Goal: Find specific page/section: Find specific page/section

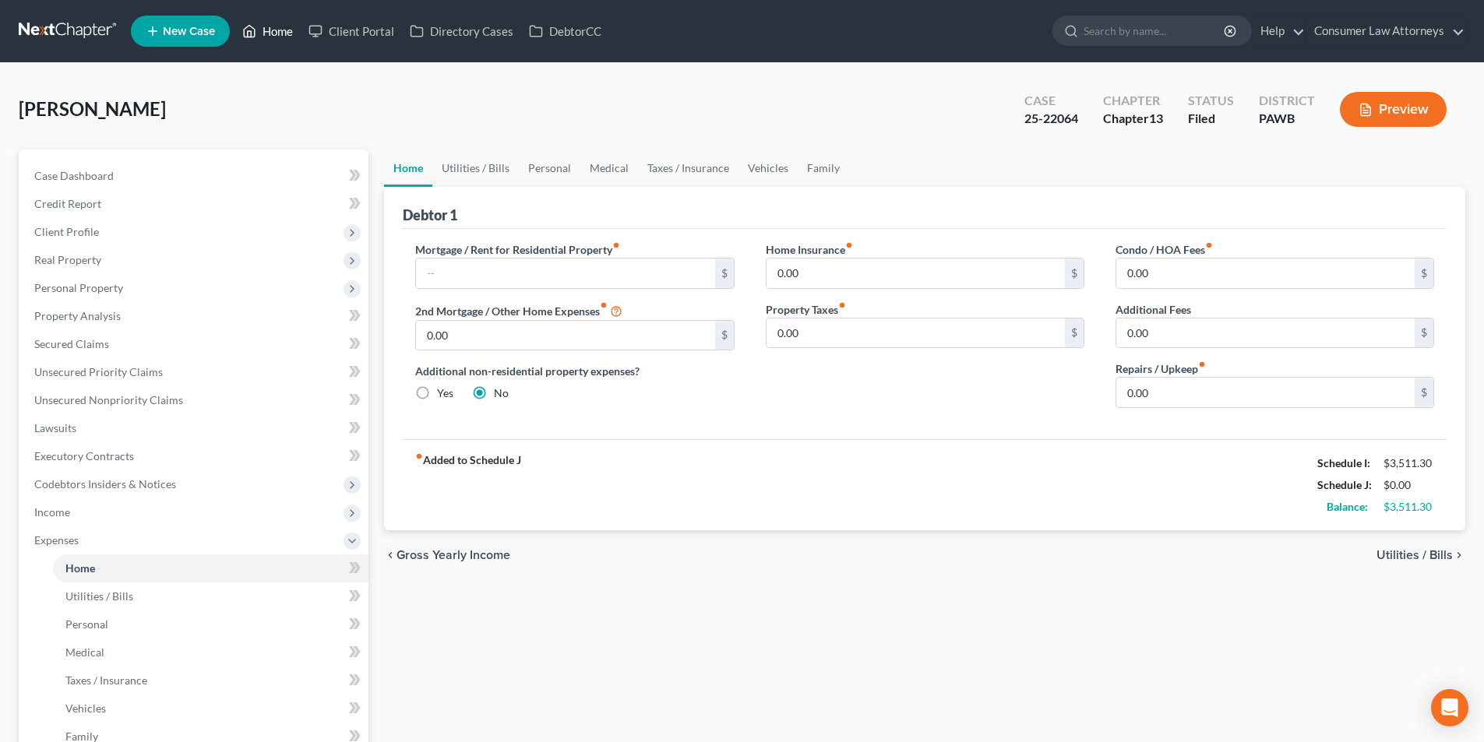
click at [285, 26] on link "Home" at bounding box center [267, 31] width 66 height 28
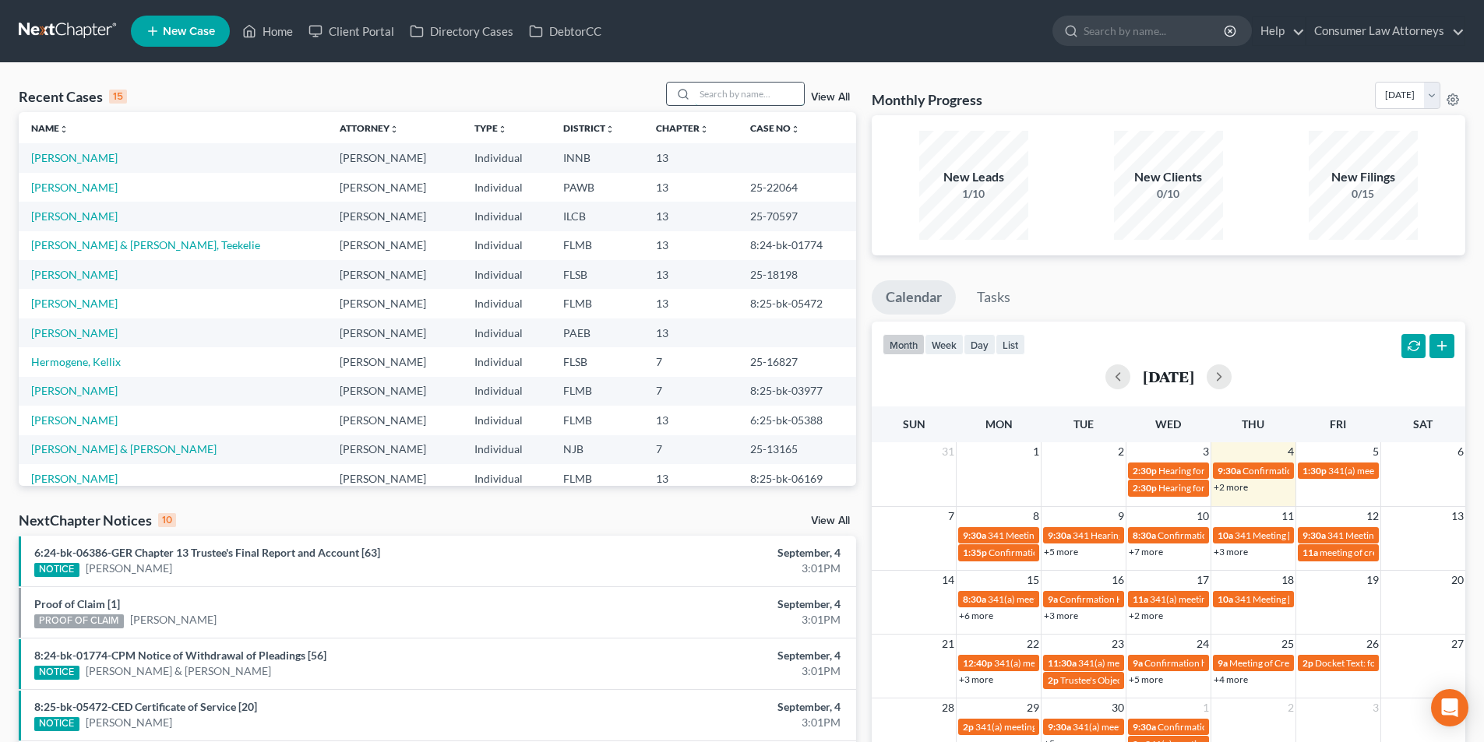
click at [761, 97] on input "search" at bounding box center [749, 94] width 109 height 23
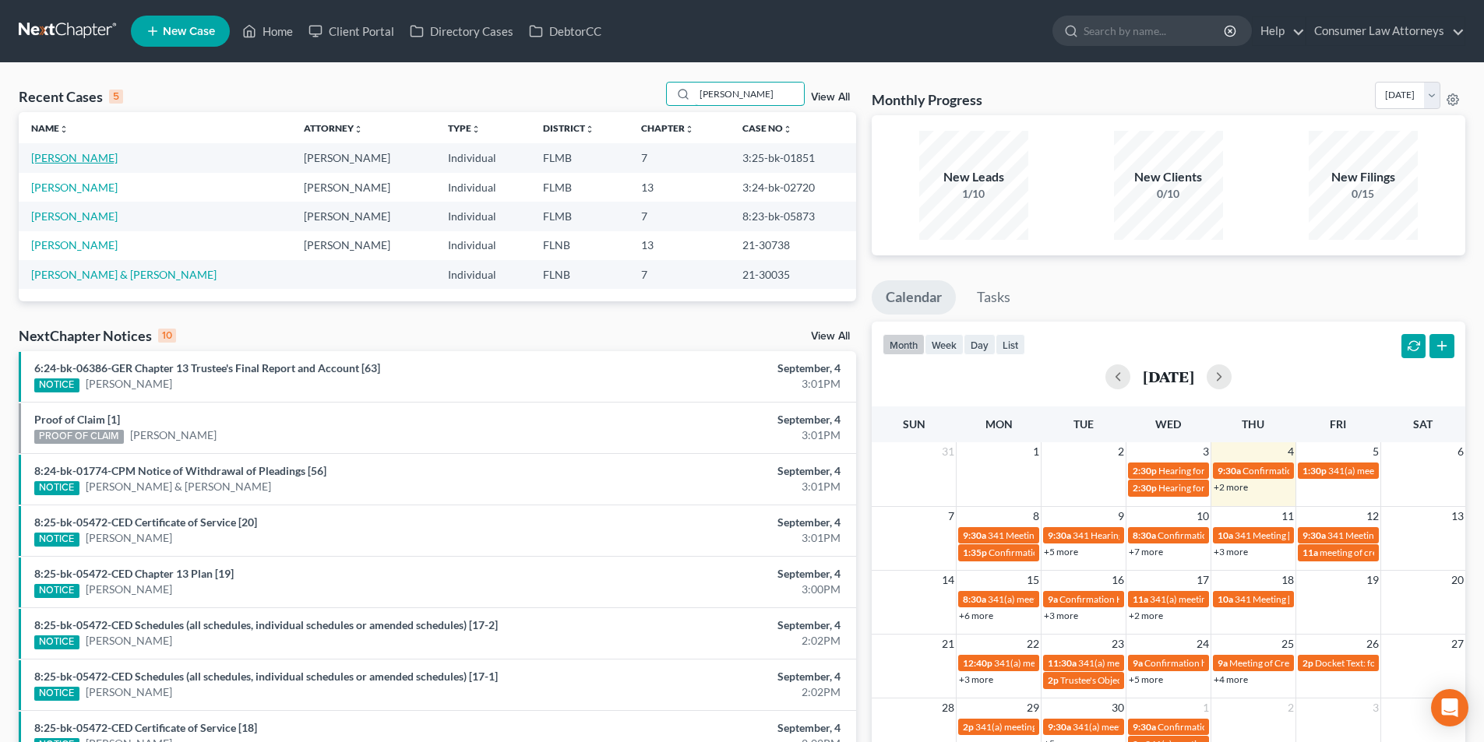
type input "[PERSON_NAME]"
click at [96, 155] on link "[PERSON_NAME]" at bounding box center [74, 157] width 86 height 13
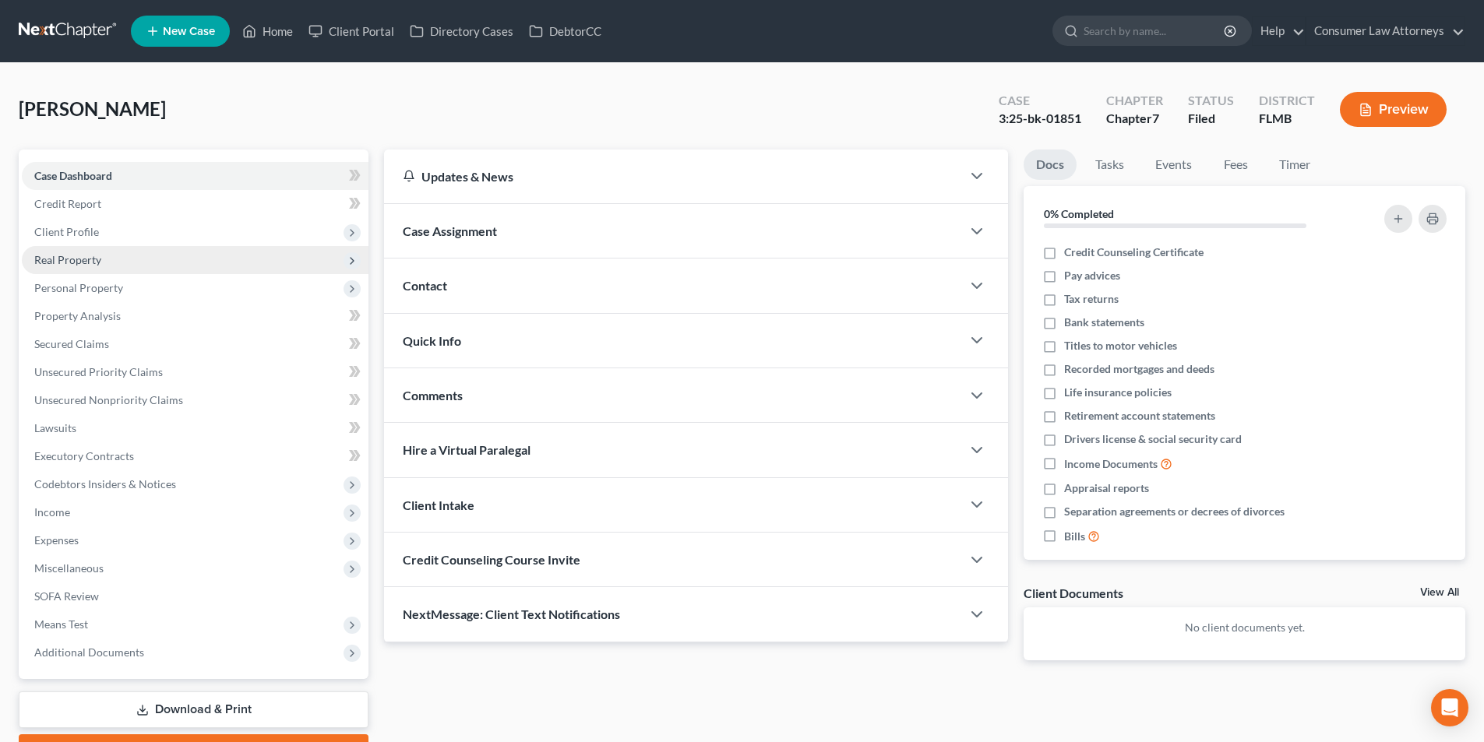
click at [83, 259] on span "Real Property" at bounding box center [67, 259] width 67 height 13
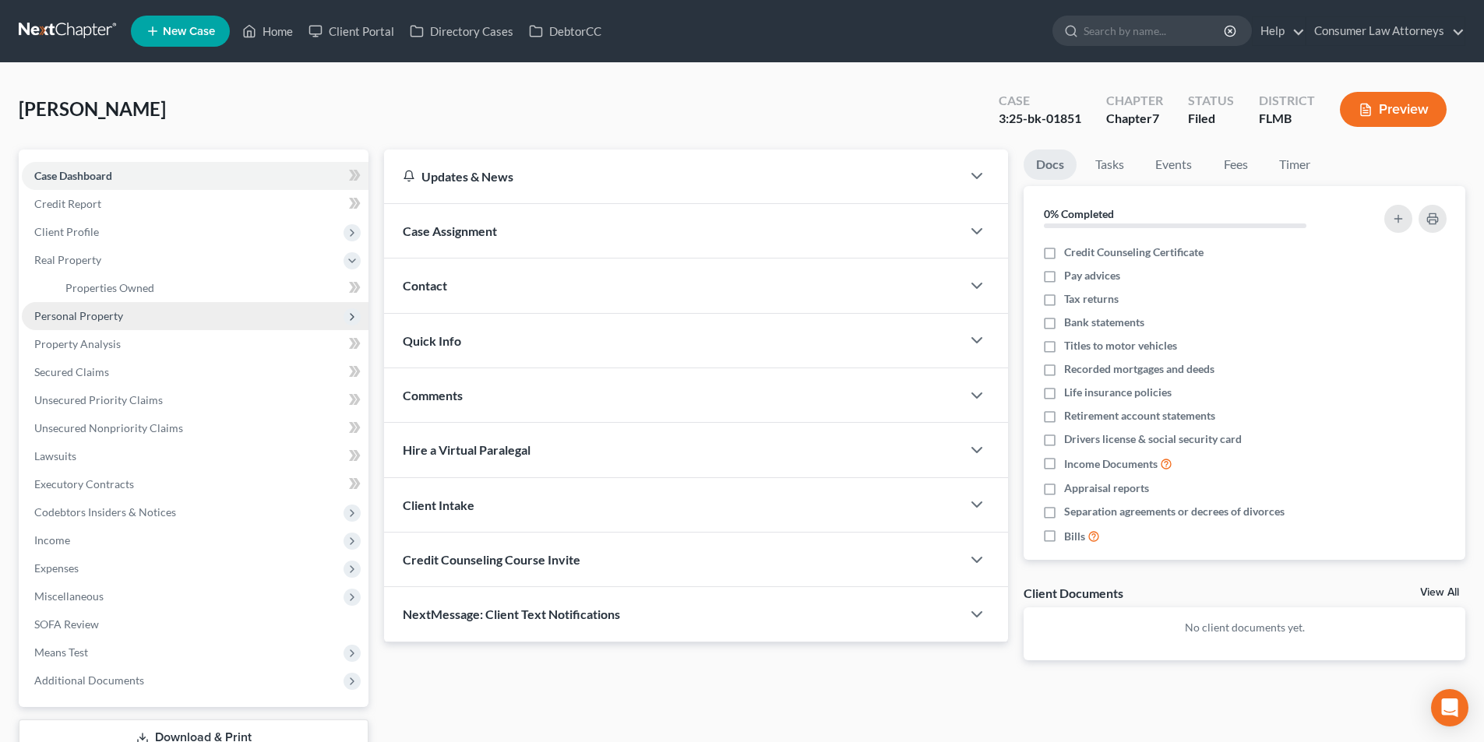
click at [100, 312] on span "Personal Property" at bounding box center [78, 315] width 89 height 13
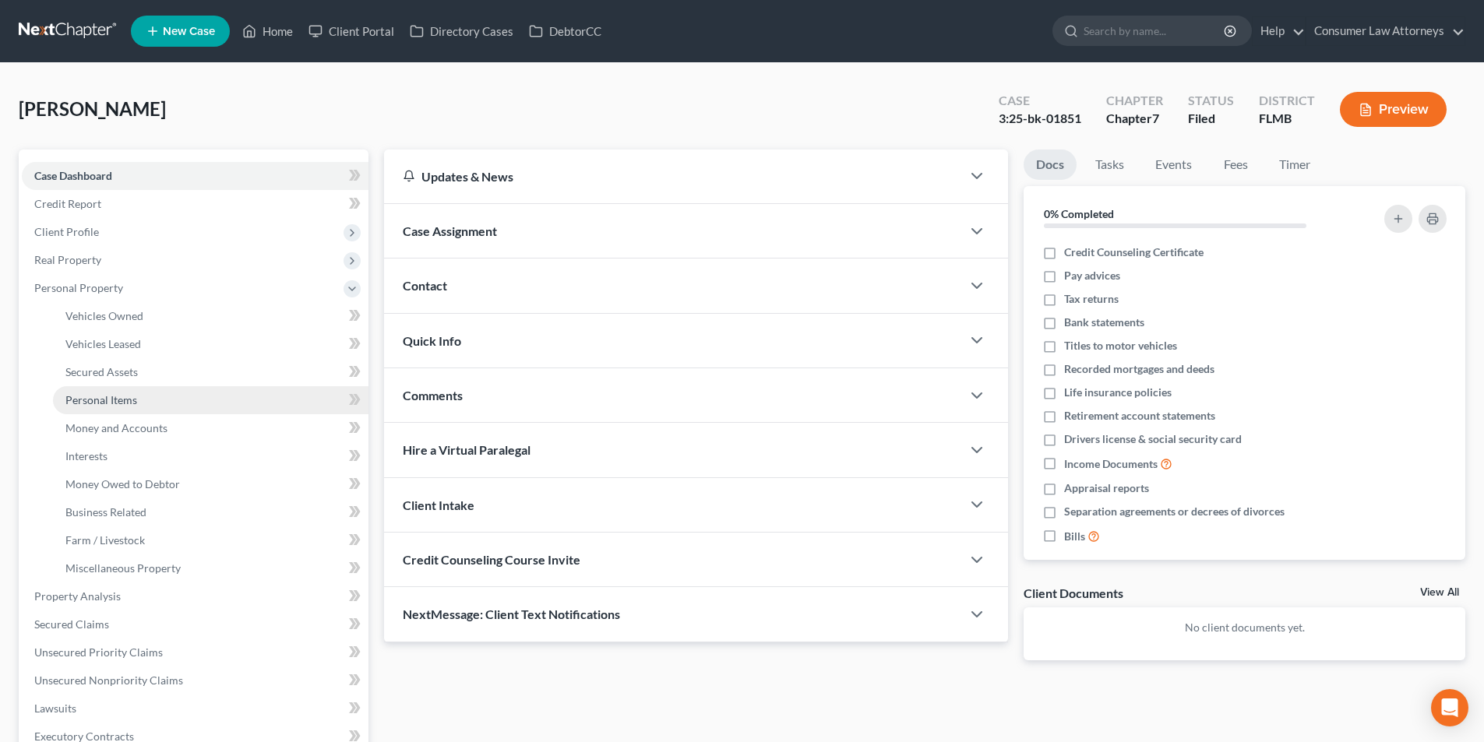
click at [122, 396] on span "Personal Items" at bounding box center [101, 399] width 72 height 13
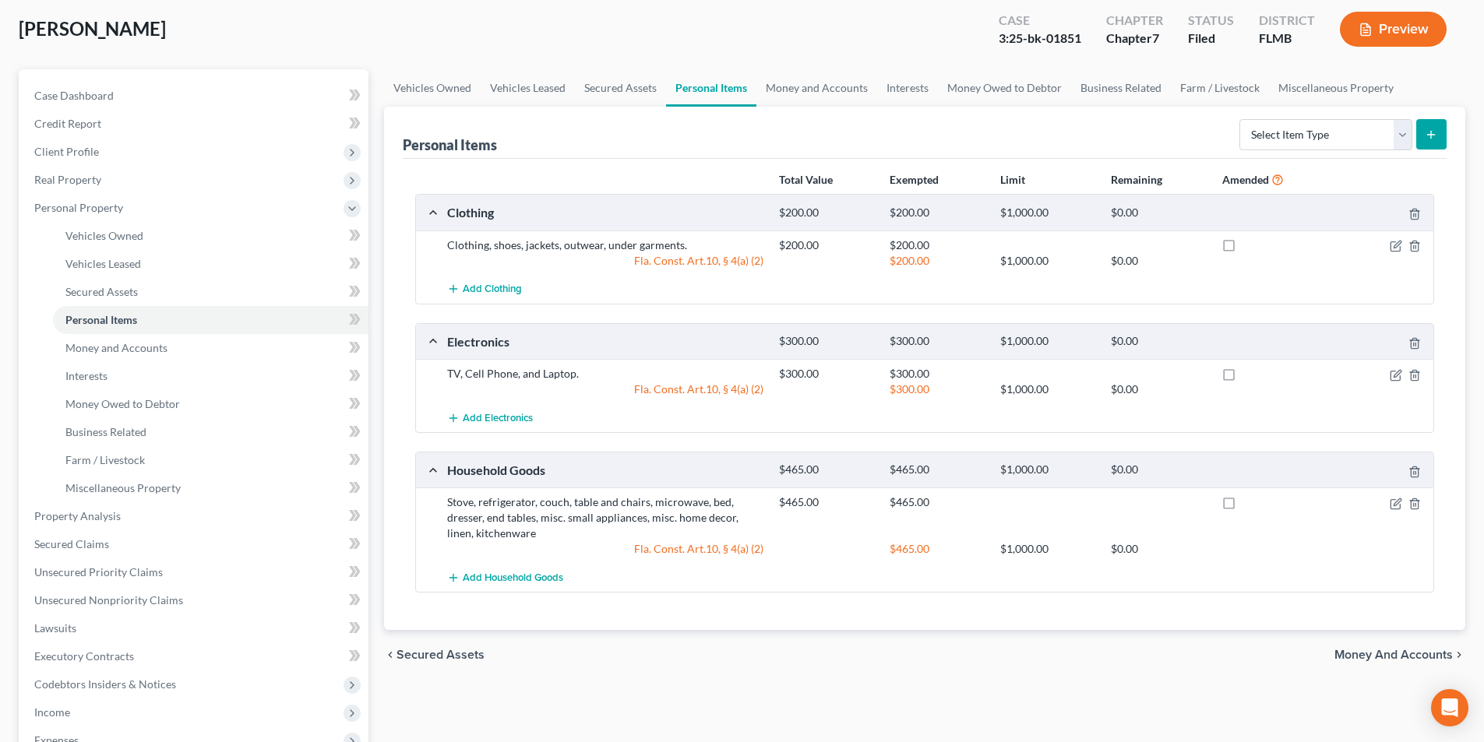
scroll to position [78, 0]
